Goal: Transaction & Acquisition: Subscribe to service/newsletter

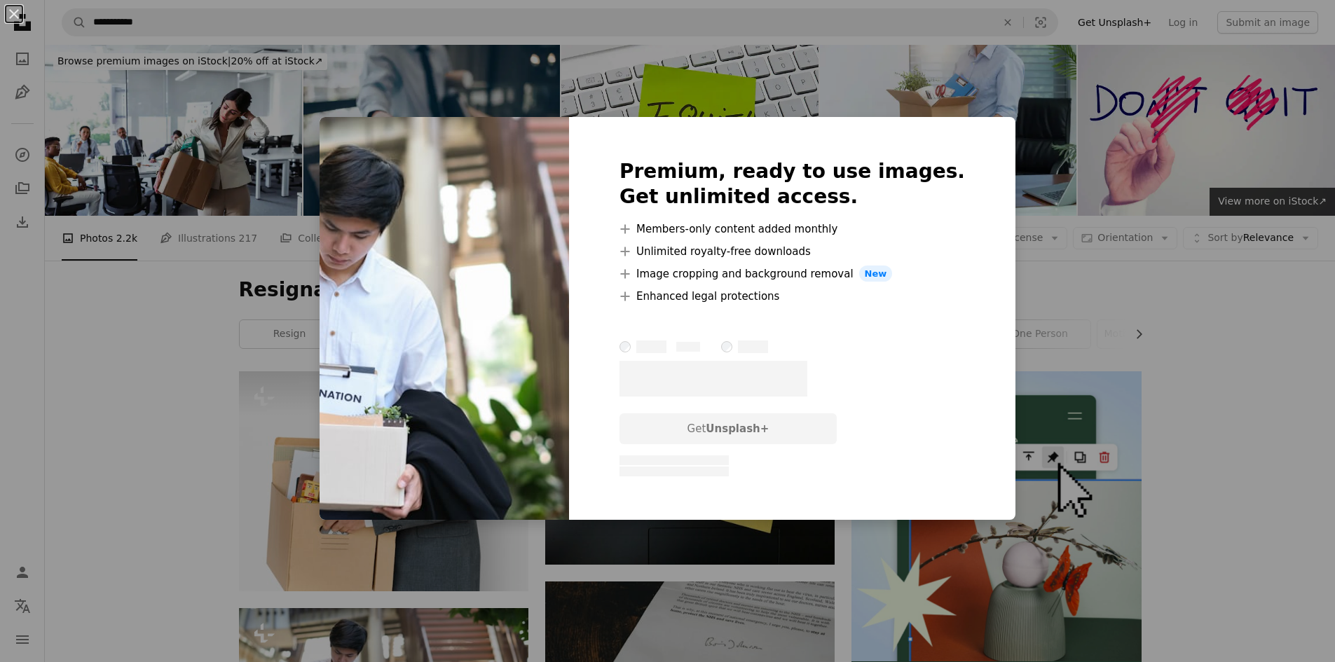
scroll to position [421, 0]
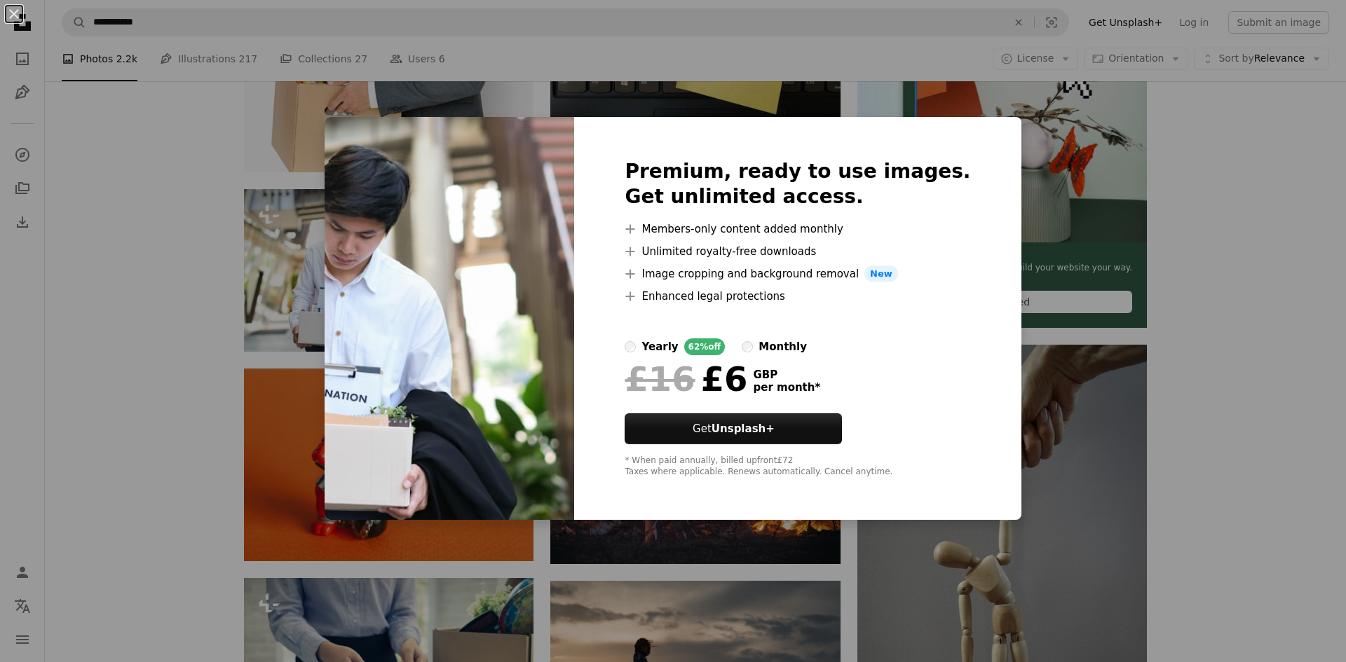
click at [765, 468] on div "* When paid annually, billed upfront £72 Taxes where applicable. Renews automat…" at bounding box center [798, 467] width 346 height 22
click at [116, 305] on div "An X shape Premium, ready to use images. Get unlimited access. A plus sign Memb…" at bounding box center [673, 331] width 1346 height 662
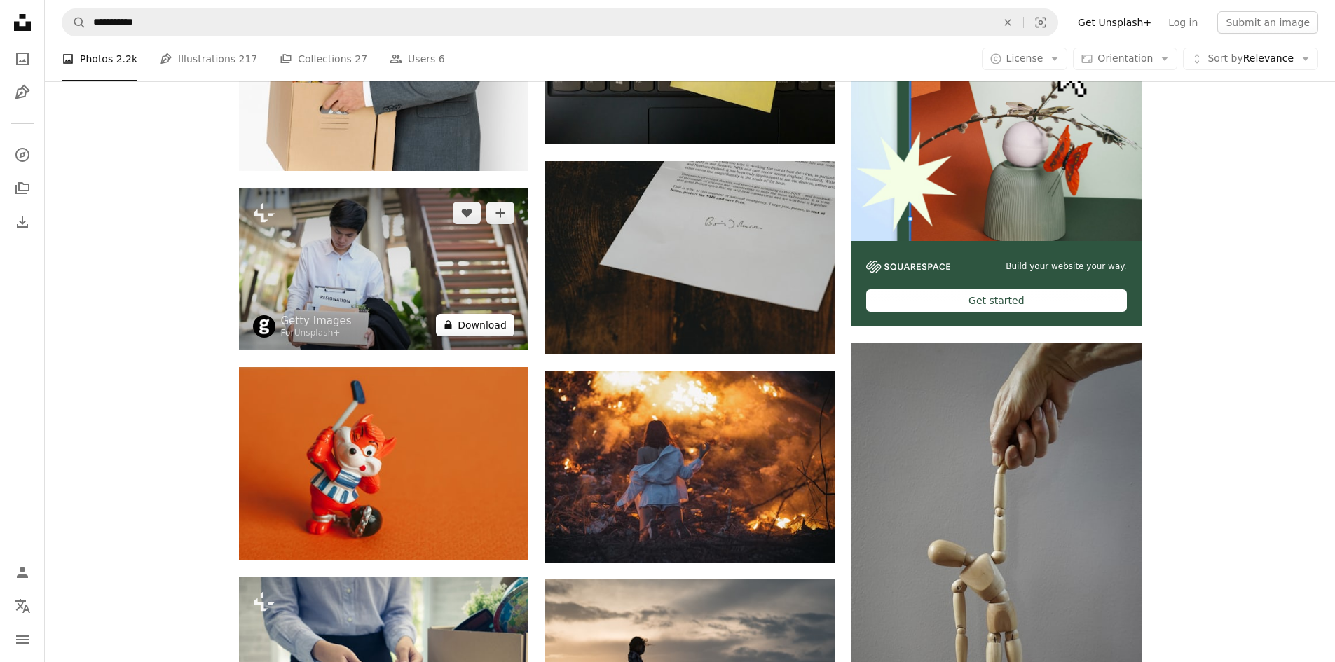
click at [472, 322] on button "A lock Download" at bounding box center [475, 325] width 79 height 22
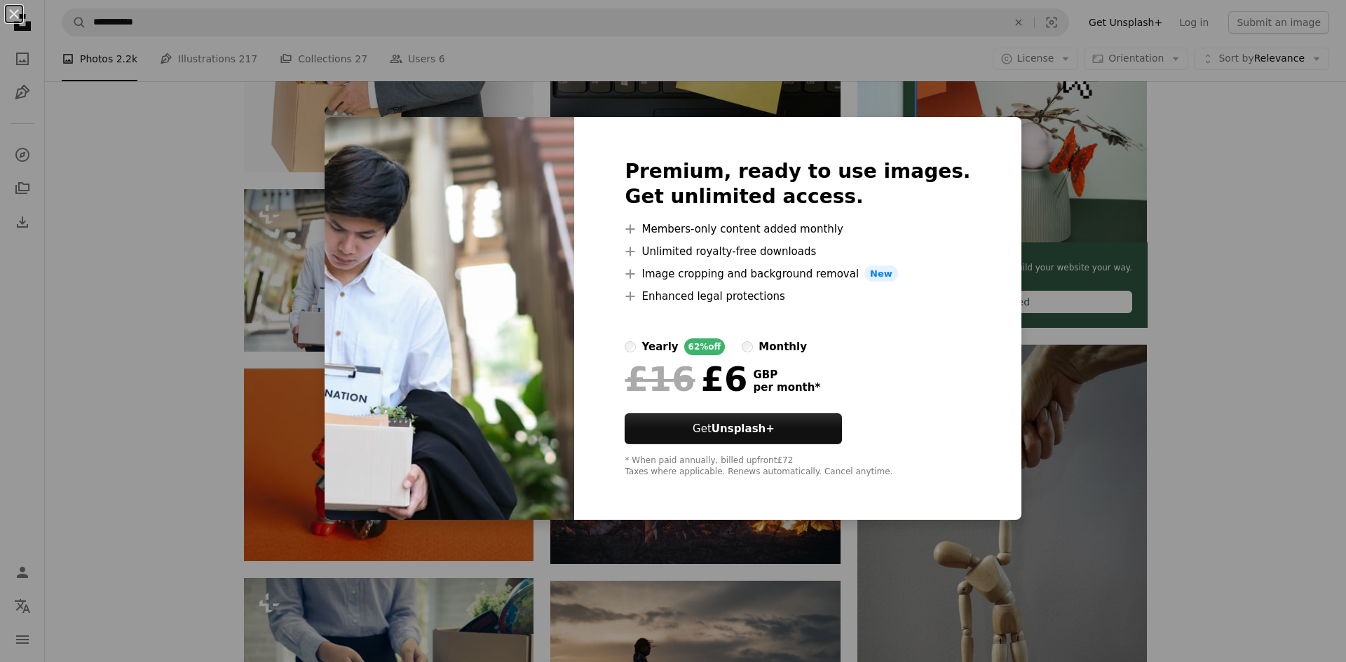
drag, startPoint x: 172, startPoint y: 262, endPoint x: 182, endPoint y: 273, distance: 15.4
click at [172, 263] on div "An X shape Premium, ready to use images. Get unlimited access. A plus sign Memb…" at bounding box center [673, 331] width 1346 height 662
